Goal: Task Accomplishment & Management: Manage account settings

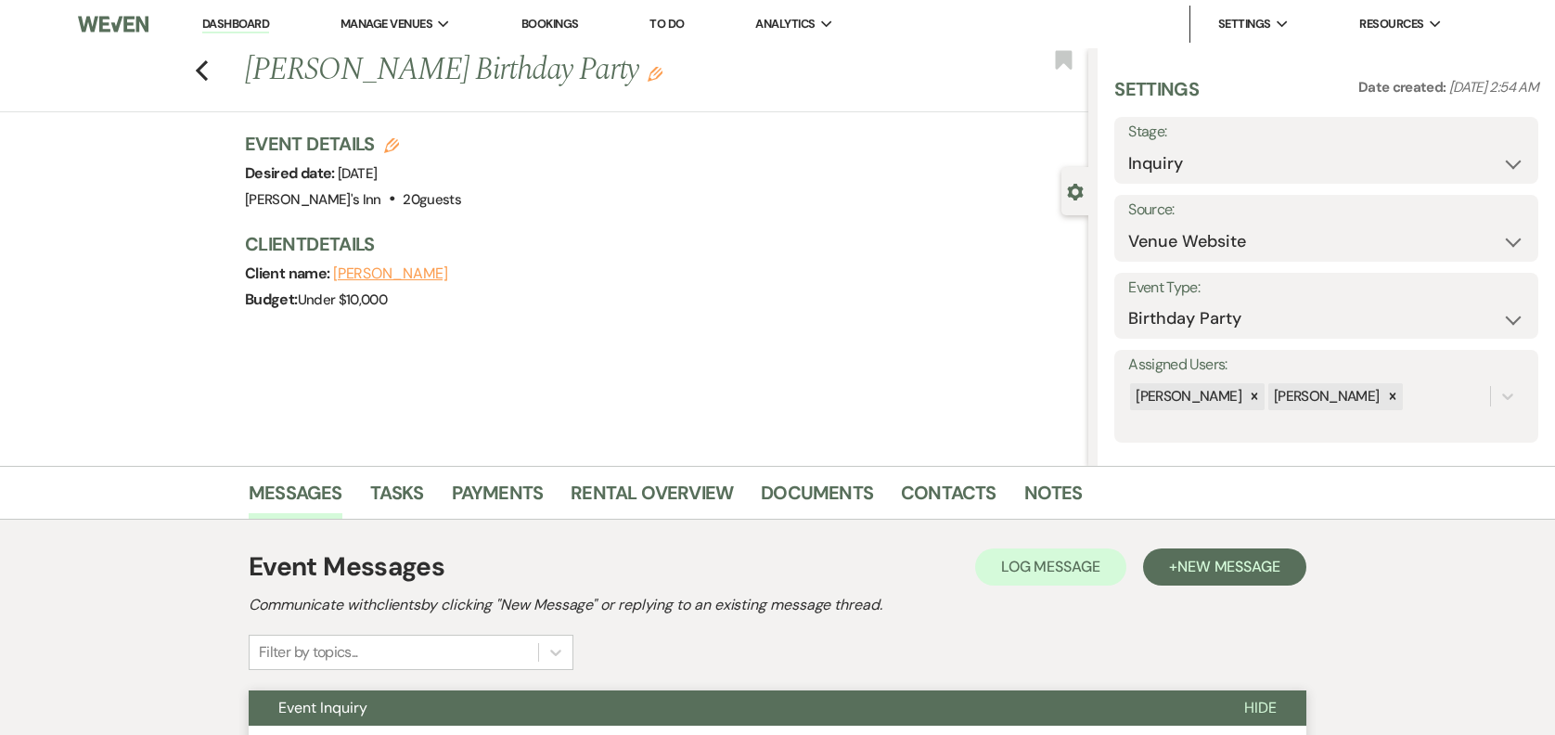
select select "5"
select select "4"
click at [555, 15] on li "Bookings" at bounding box center [550, 24] width 76 height 37
drag, startPoint x: 555, startPoint y: 15, endPoint x: 562, endPoint y: 24, distance: 11.9
click at [562, 24] on link "Bookings" at bounding box center [551, 24] width 58 height 16
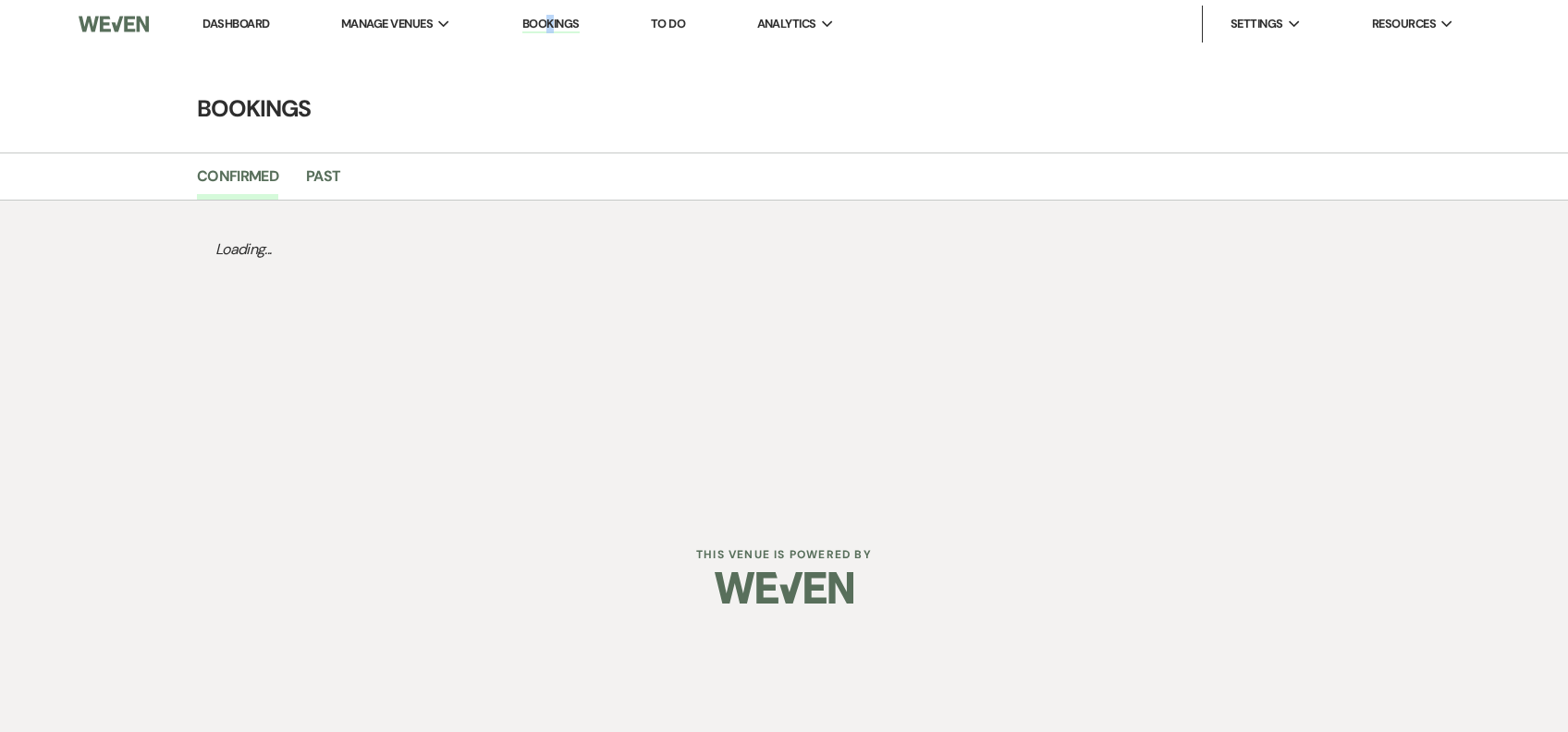
click at [558, 23] on link "Bookings" at bounding box center [551, 25] width 58 height 18
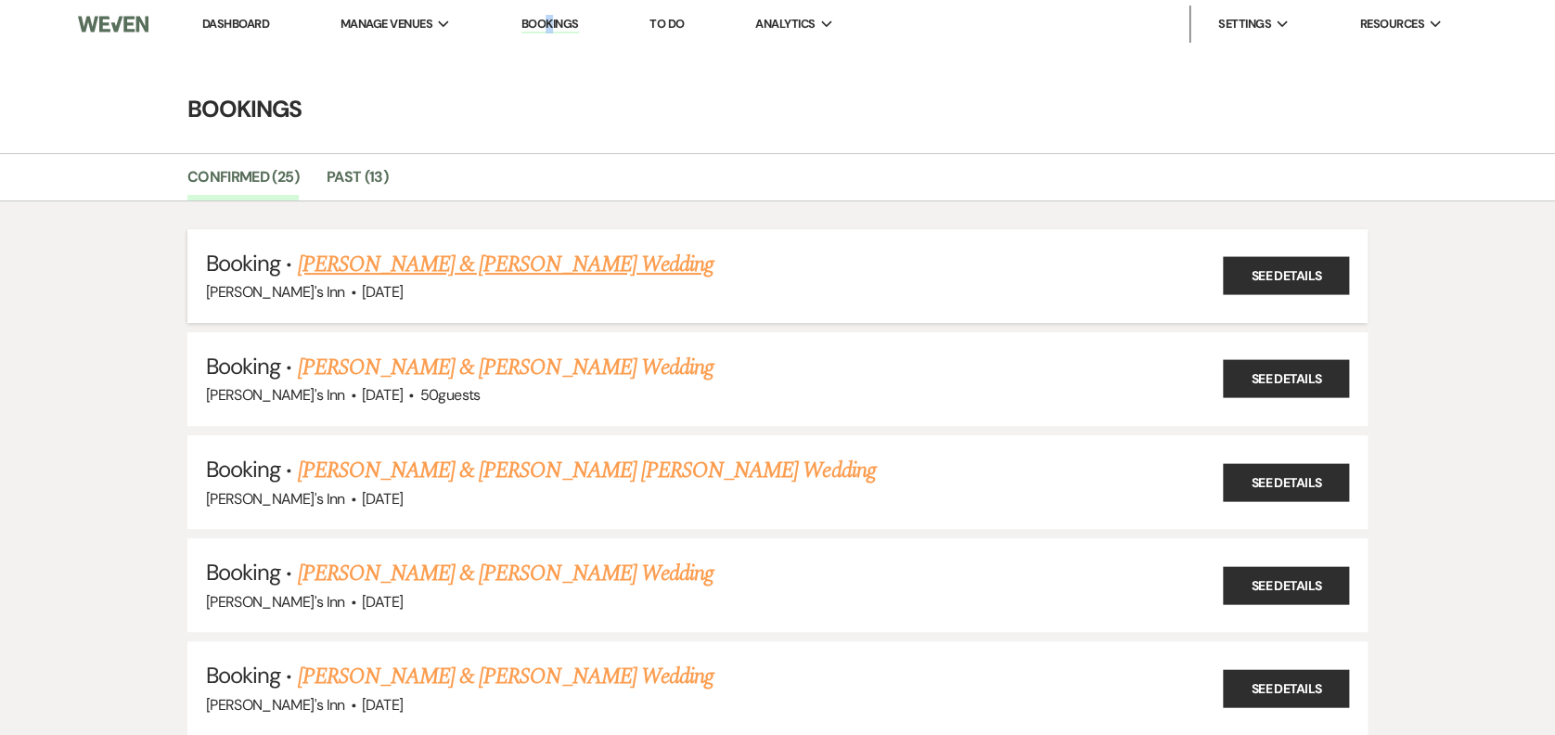
drag, startPoint x: 560, startPoint y: 23, endPoint x: 503, endPoint y: 264, distance: 247.8
click at [503, 264] on link "[PERSON_NAME] & [PERSON_NAME] Wedding" at bounding box center [505, 264] width 416 height 33
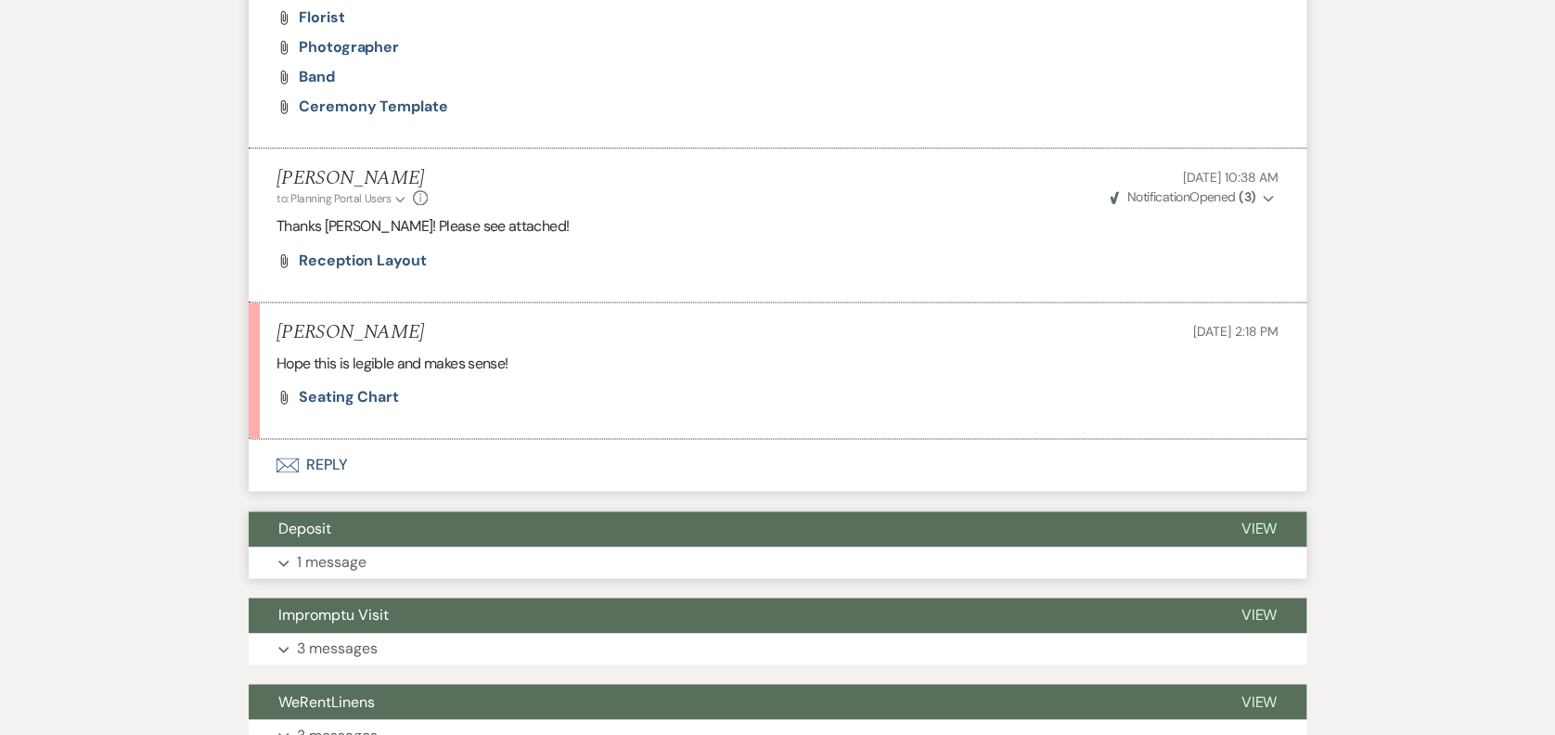
scroll to position [1285, 0]
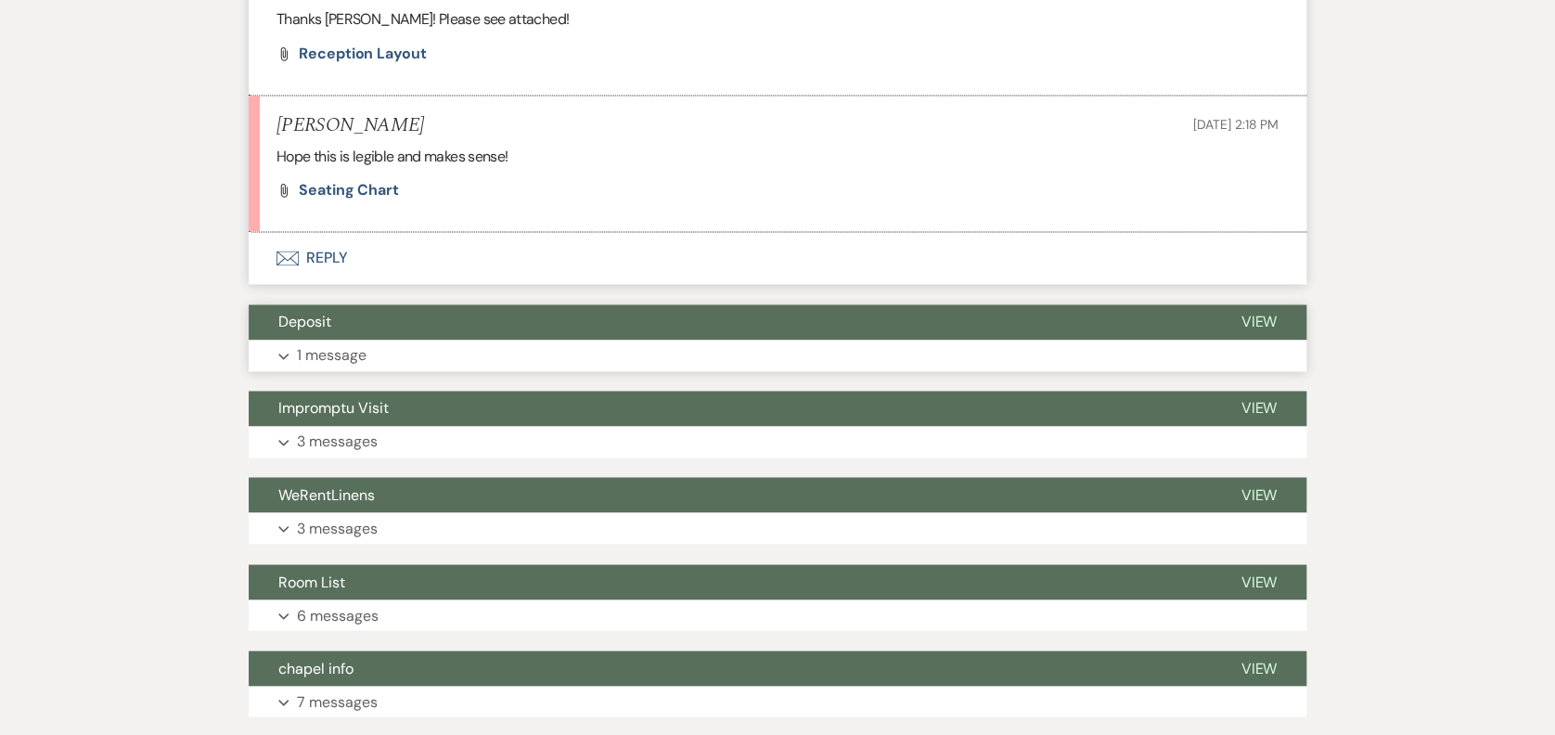
click at [463, 318] on button "Deposit" at bounding box center [730, 321] width 962 height 35
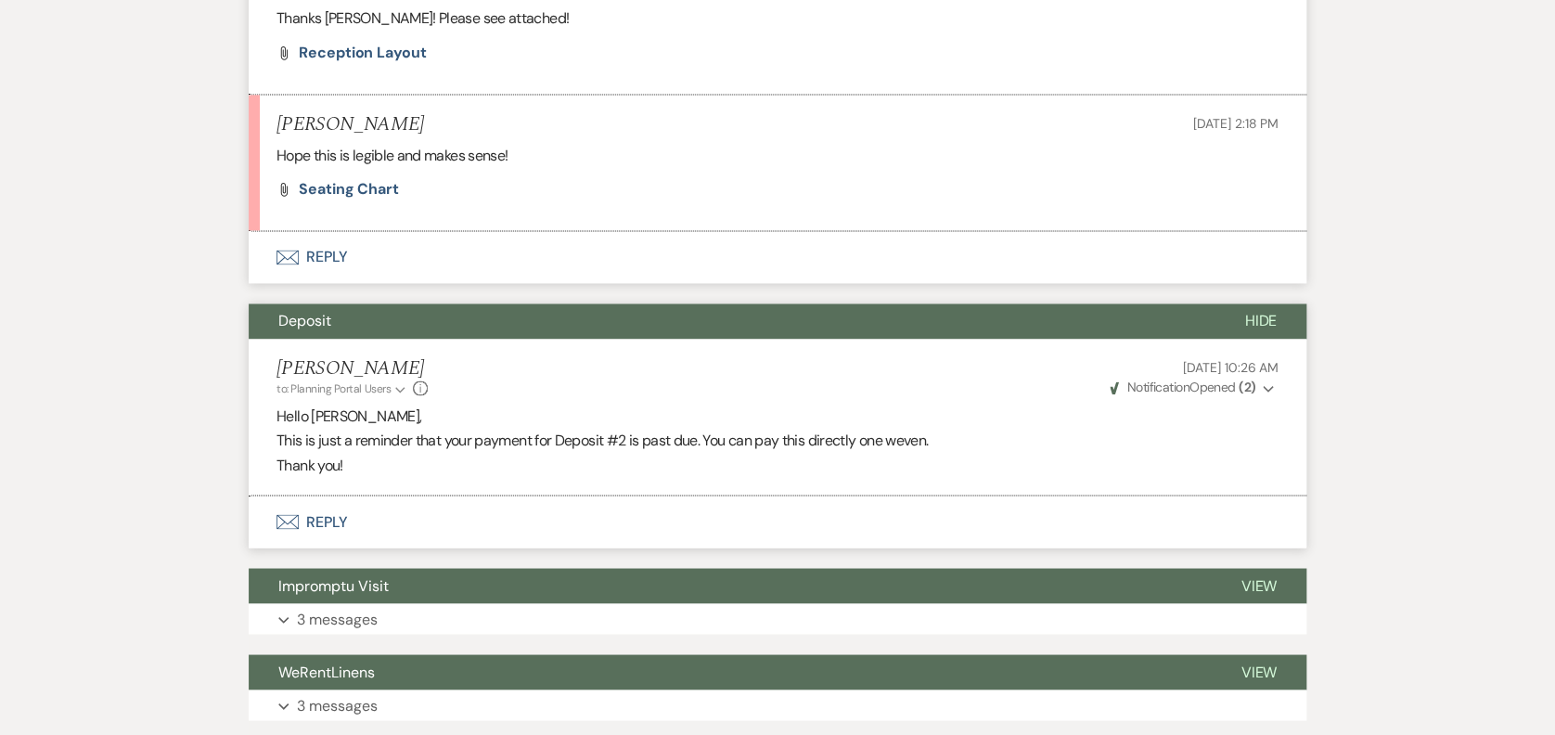
scroll to position [1930, 0]
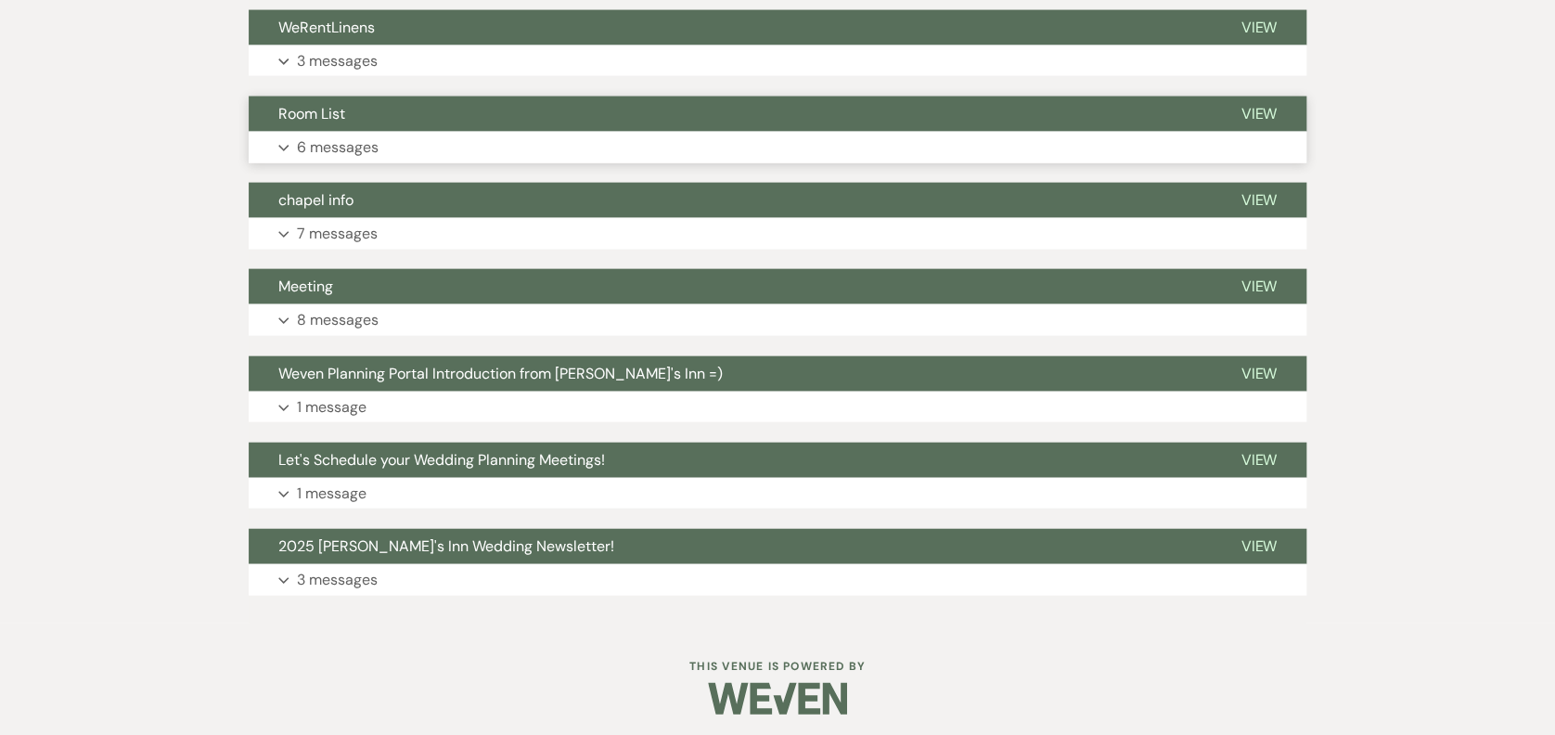
click at [369, 126] on button "Room List" at bounding box center [730, 114] width 962 height 35
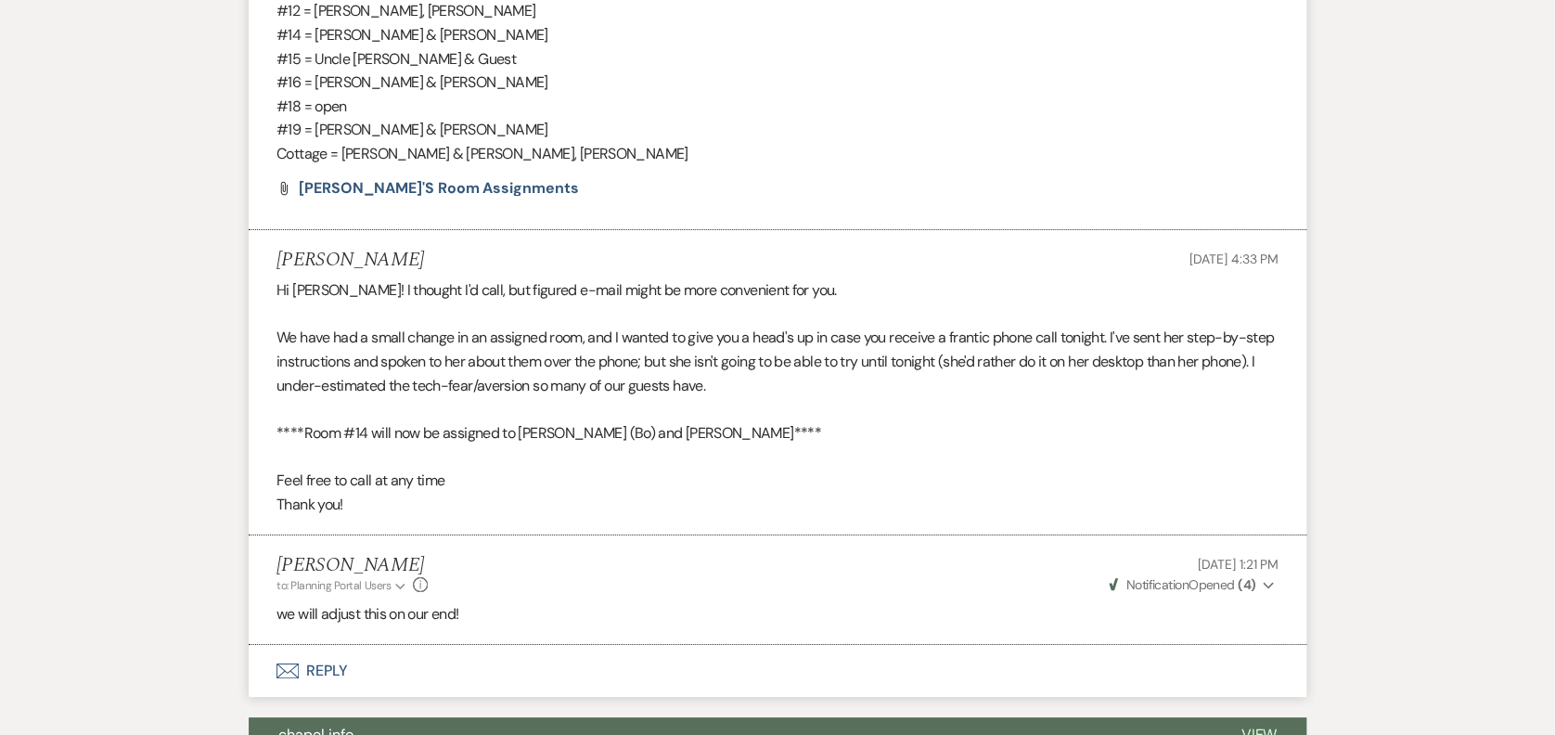
scroll to position [2573, 0]
